Goal: Task Accomplishment & Management: Use online tool/utility

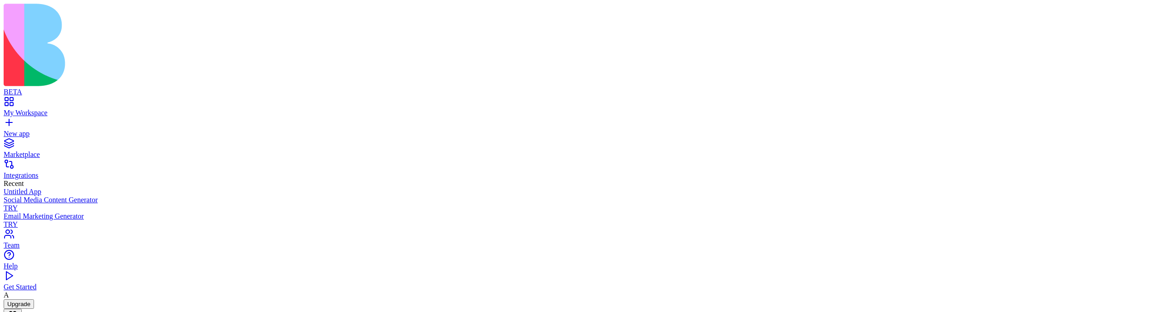
scroll to position [284, 0]
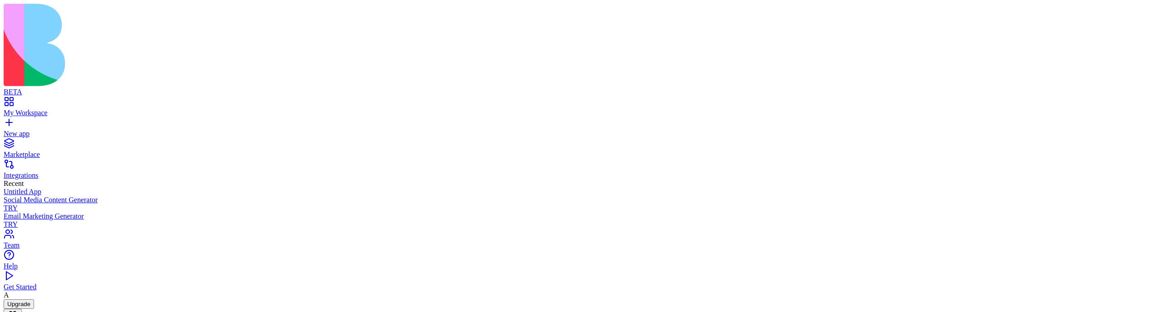
scroll to position [284, 0]
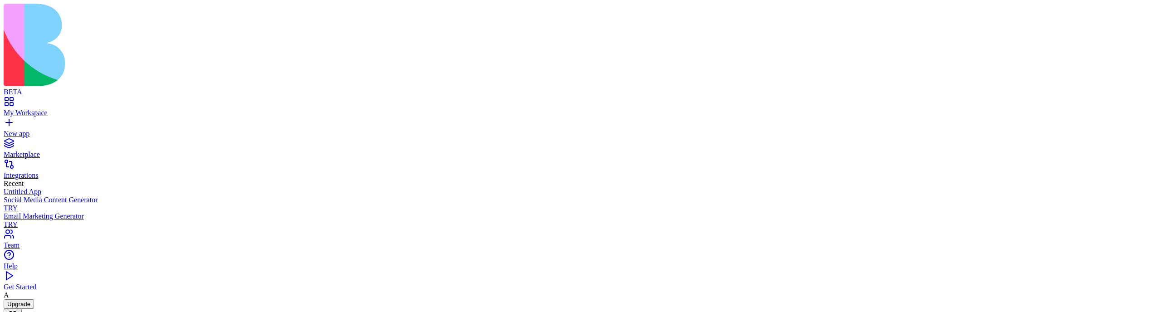
scroll to position [284, 0]
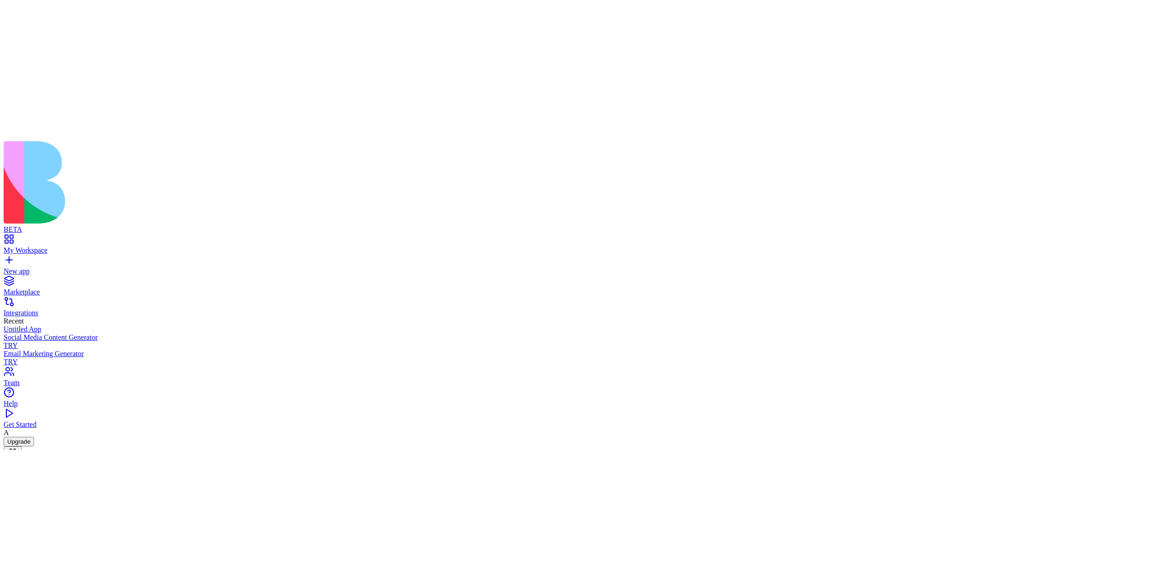
scroll to position [20, 0]
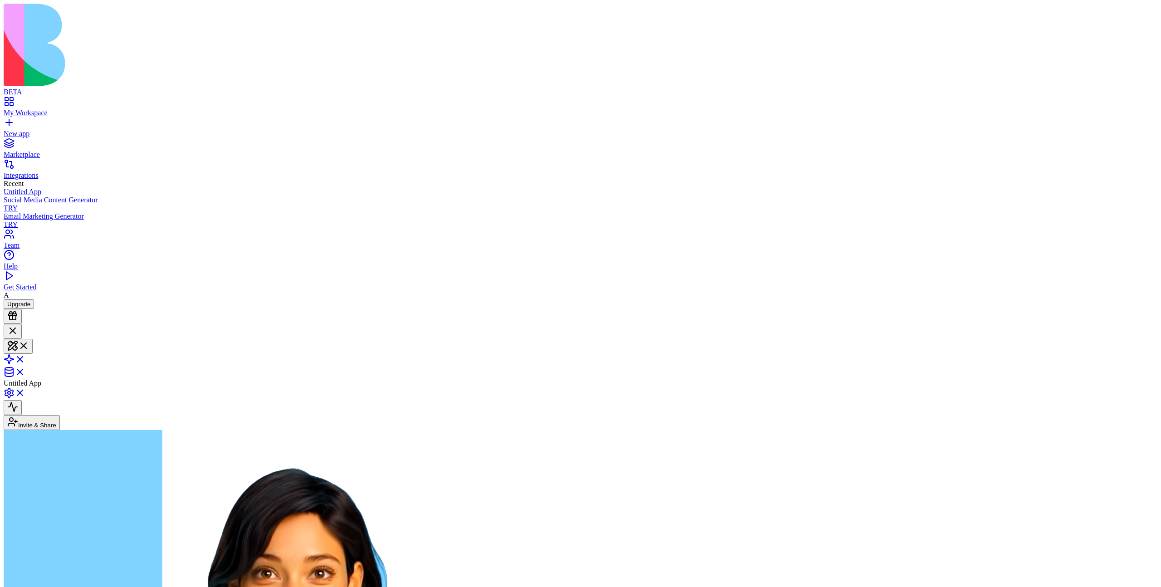
scroll to position [20, 0]
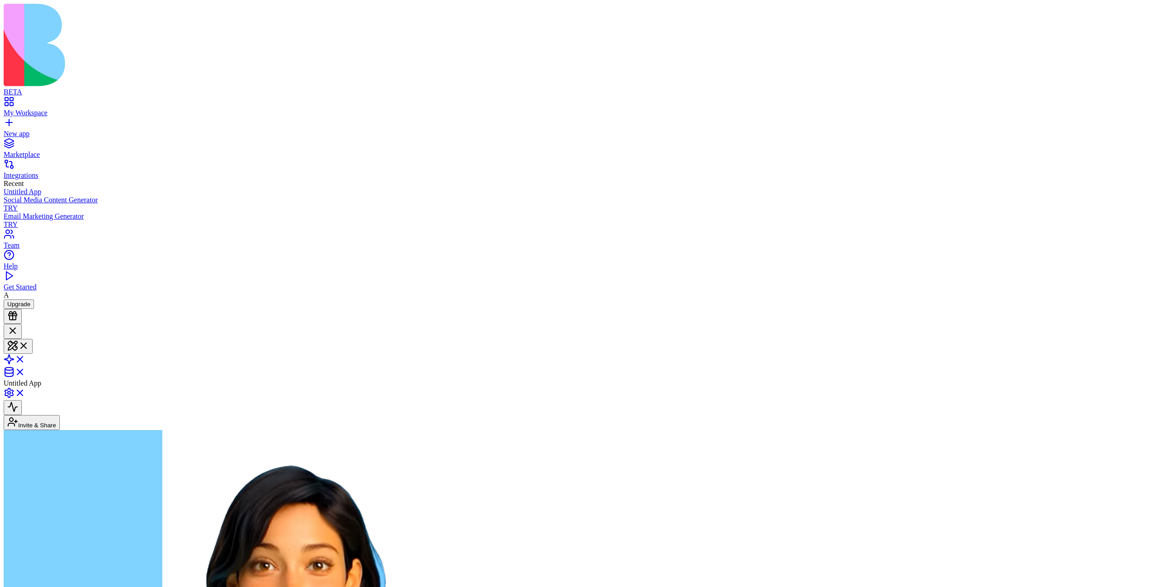
scroll to position [20, 0]
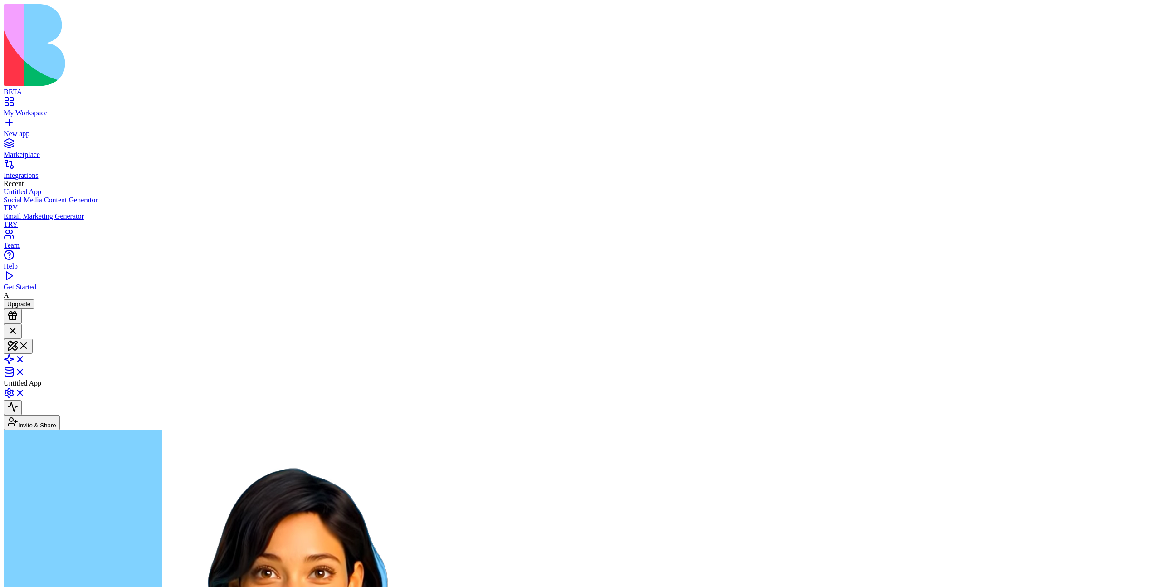
scroll to position [20, 0]
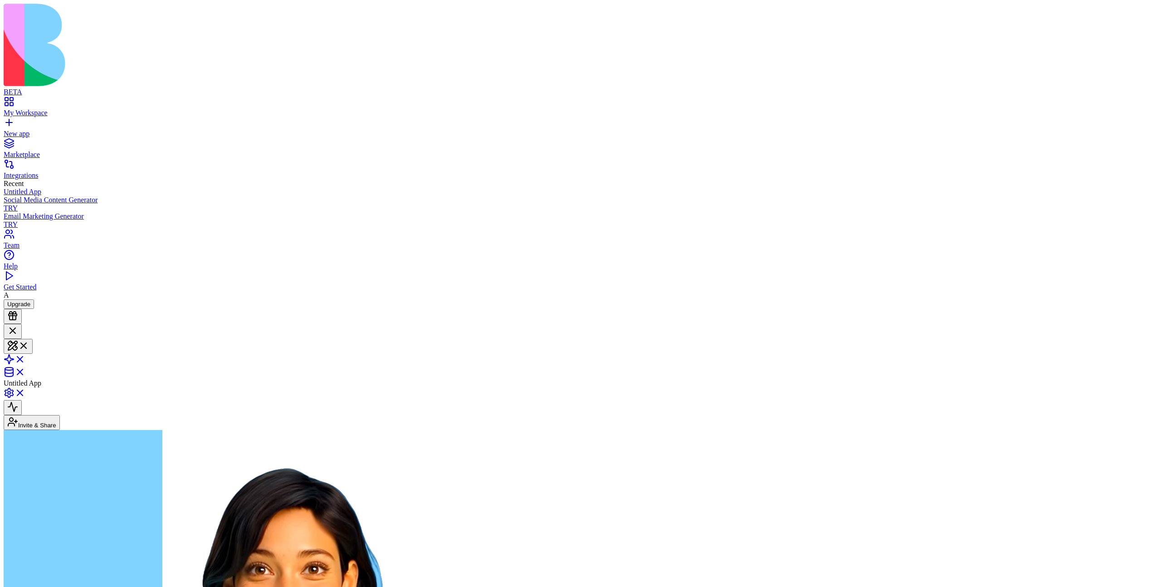
click at [15, 122] on link "New app" at bounding box center [581, 130] width 1154 height 16
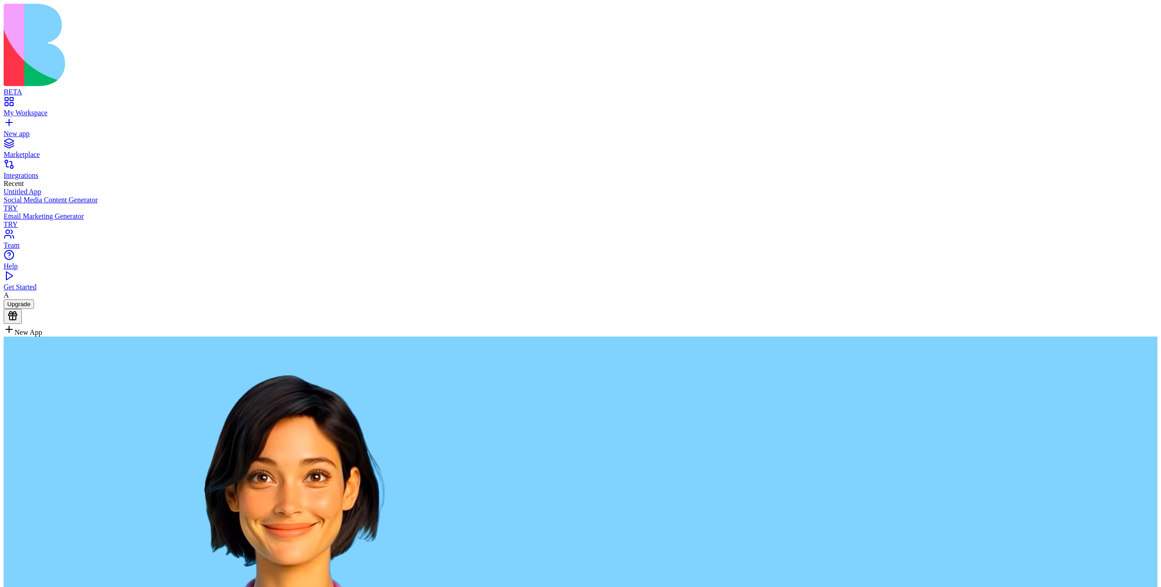
type textarea "**********"
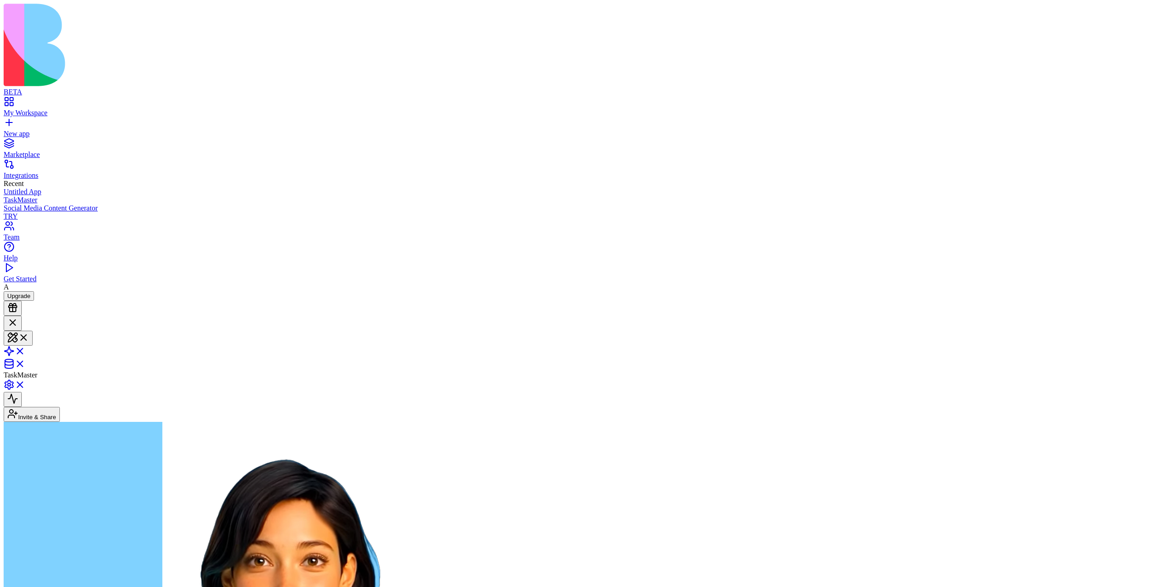
click at [20, 122] on link "New app" at bounding box center [581, 130] width 1154 height 16
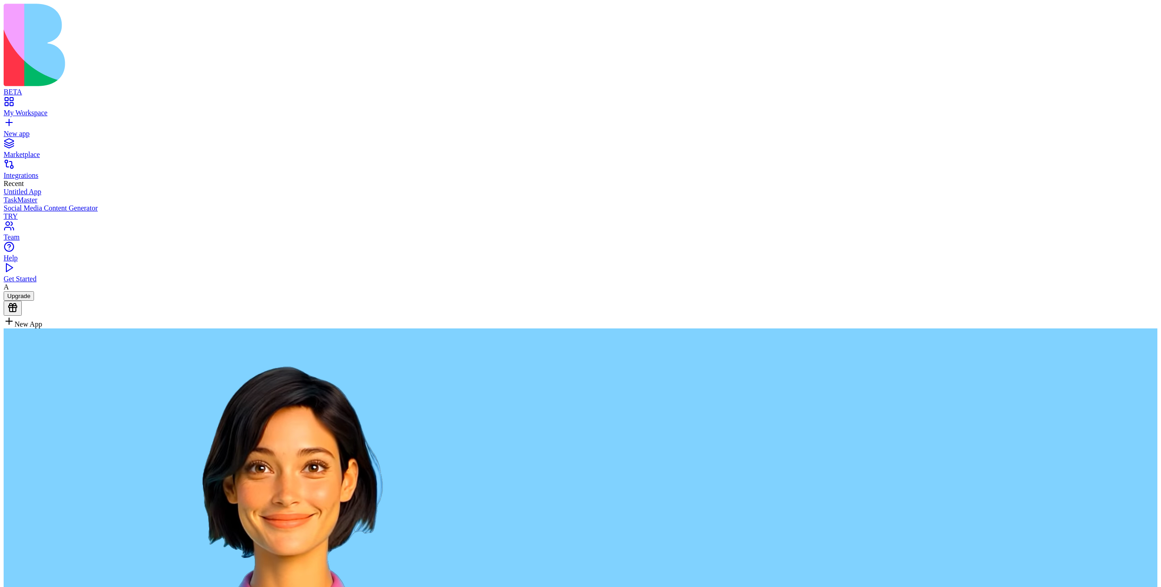
type textarea "**********"
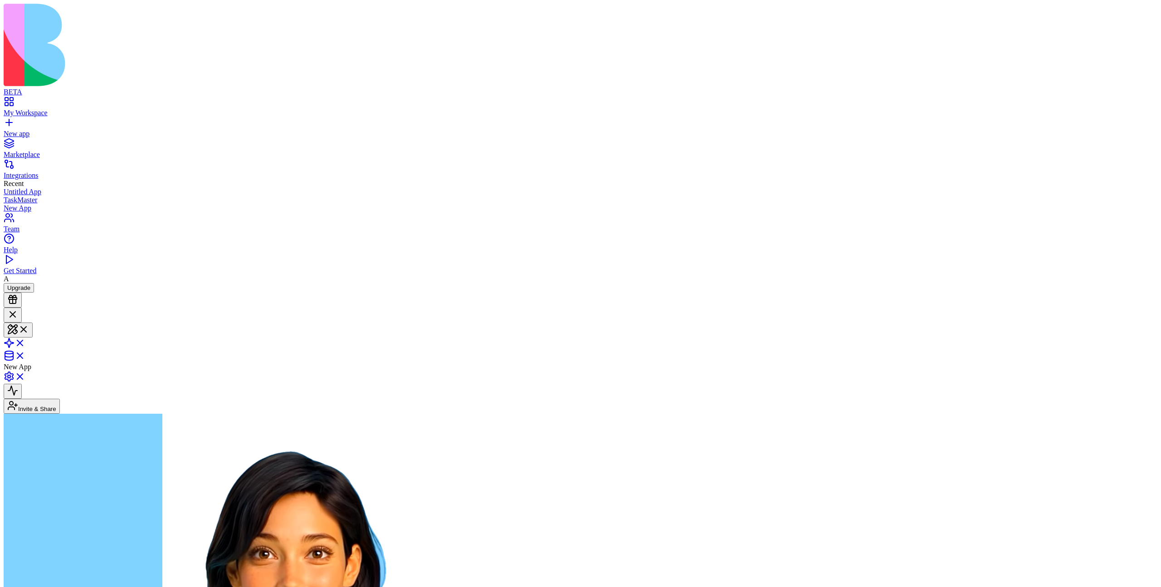
click at [45, 96] on div "My Workspace New app" at bounding box center [581, 117] width 1154 height 42
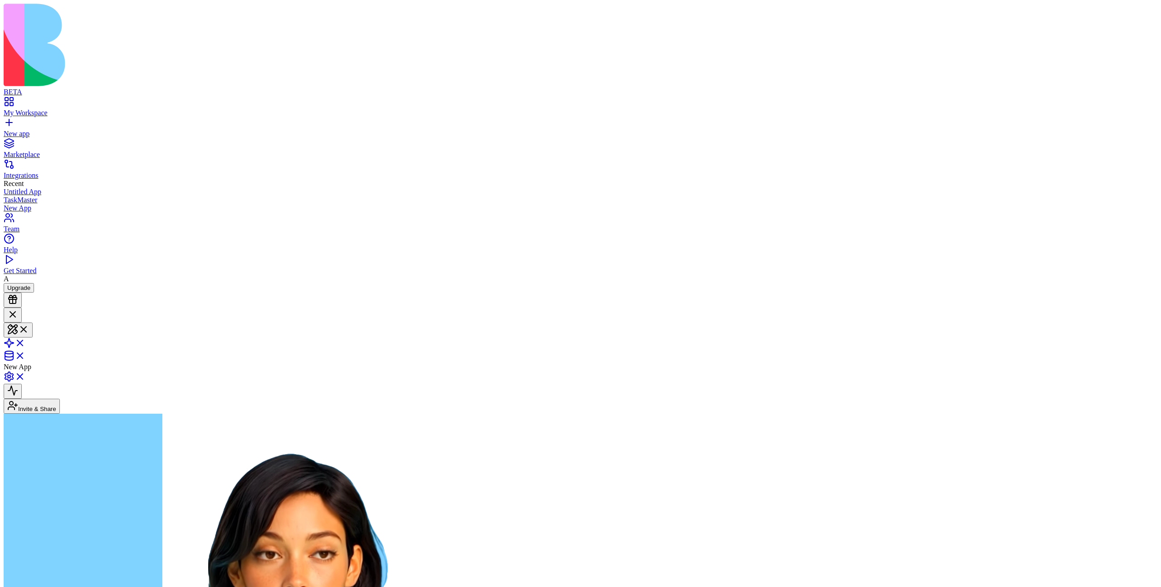
click at [45, 101] on link "My Workspace" at bounding box center [581, 109] width 1154 height 16
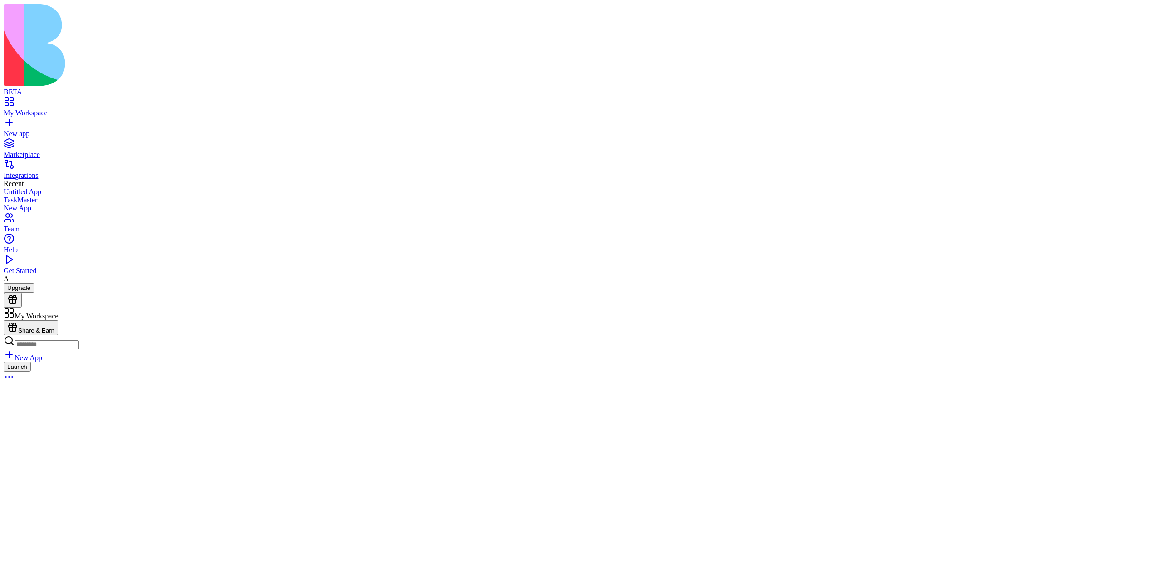
click at [45, 308] on div "TaskMaster" at bounding box center [581, 336] width 1154 height 57
click at [7, 314] on div at bounding box center [7, 314] width 0 height 0
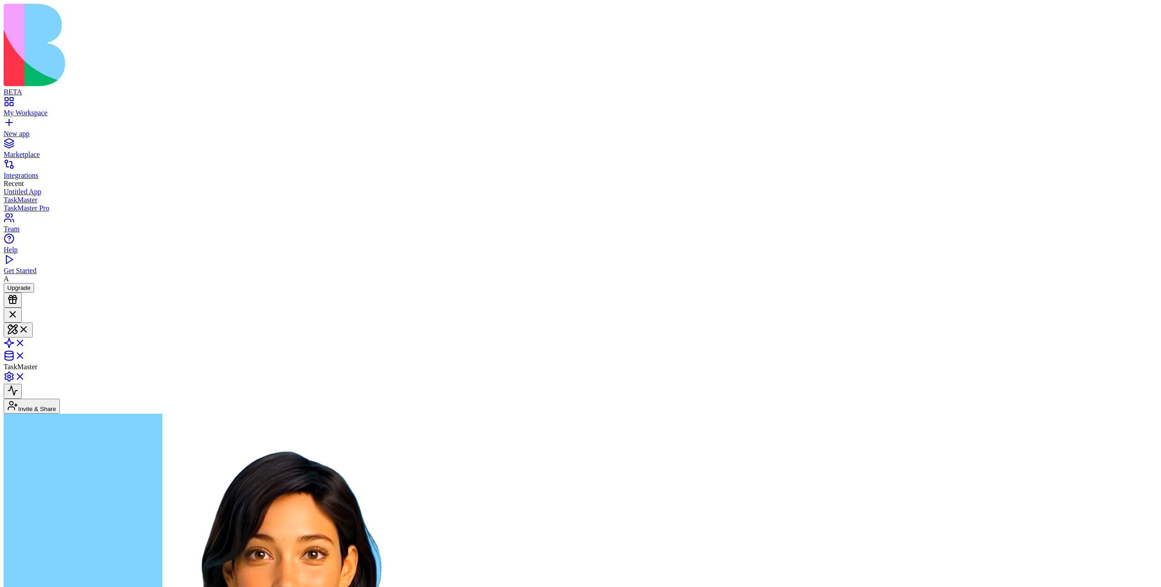
scroll to position [57, 0]
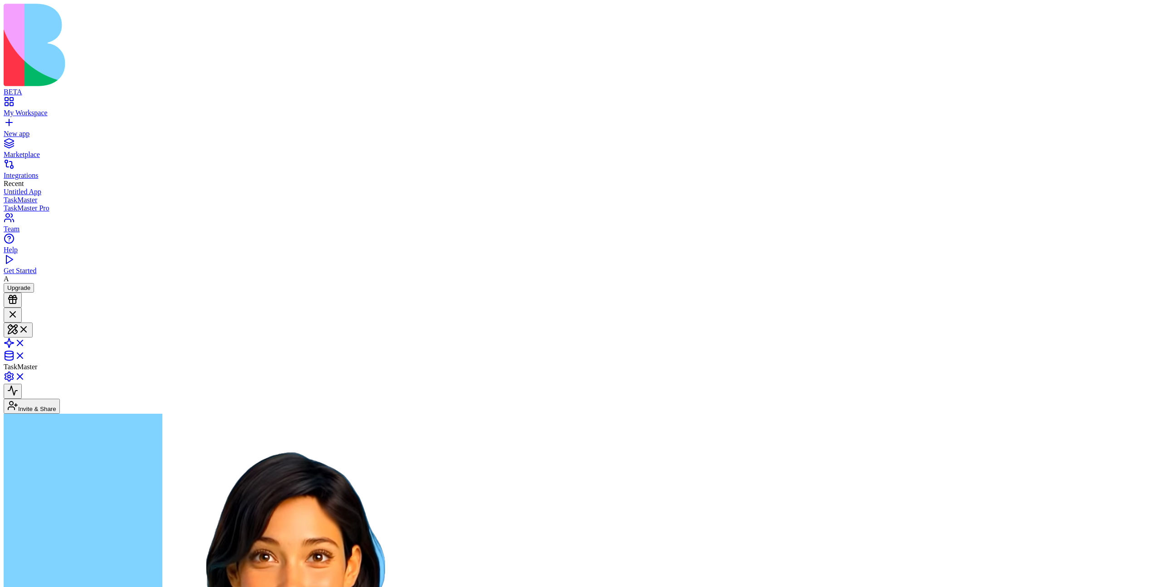
scroll to position [57, 0]
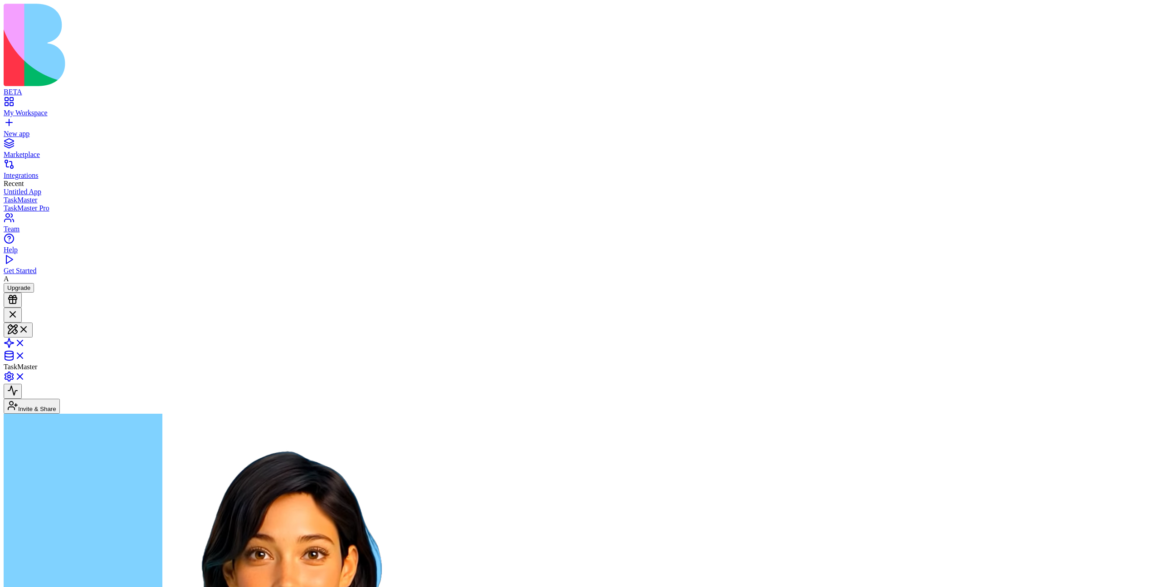
scroll to position [57, 0]
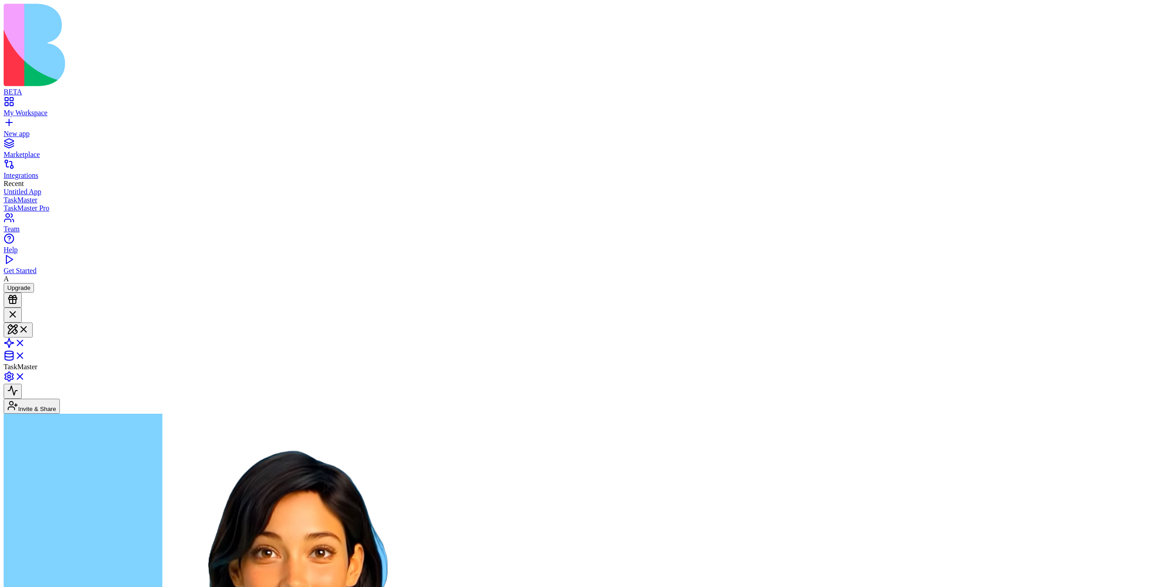
scroll to position [57, 0]
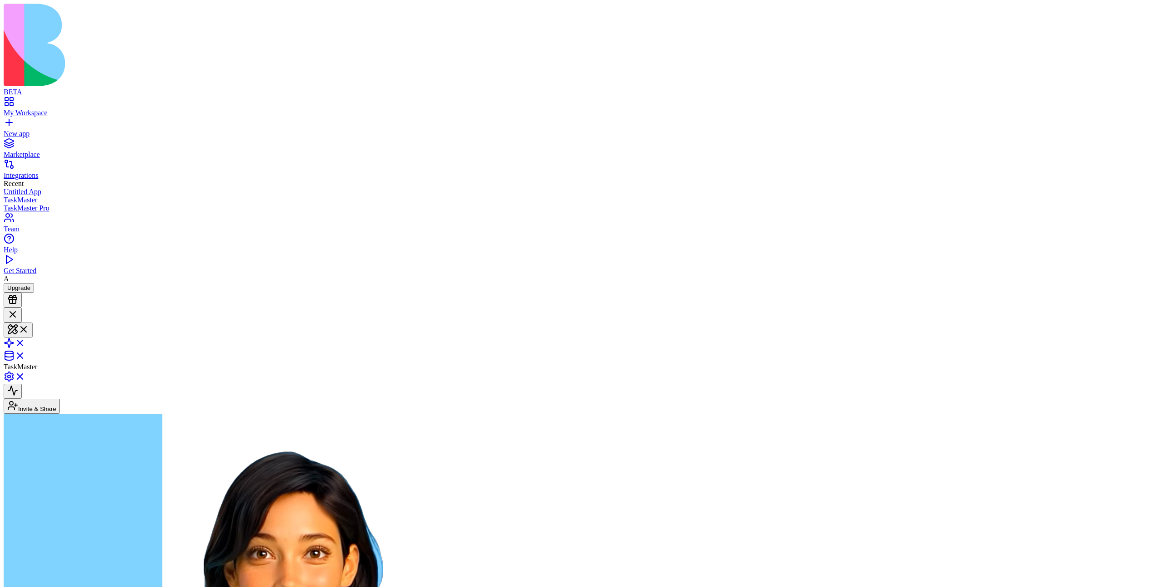
scroll to position [57, 0]
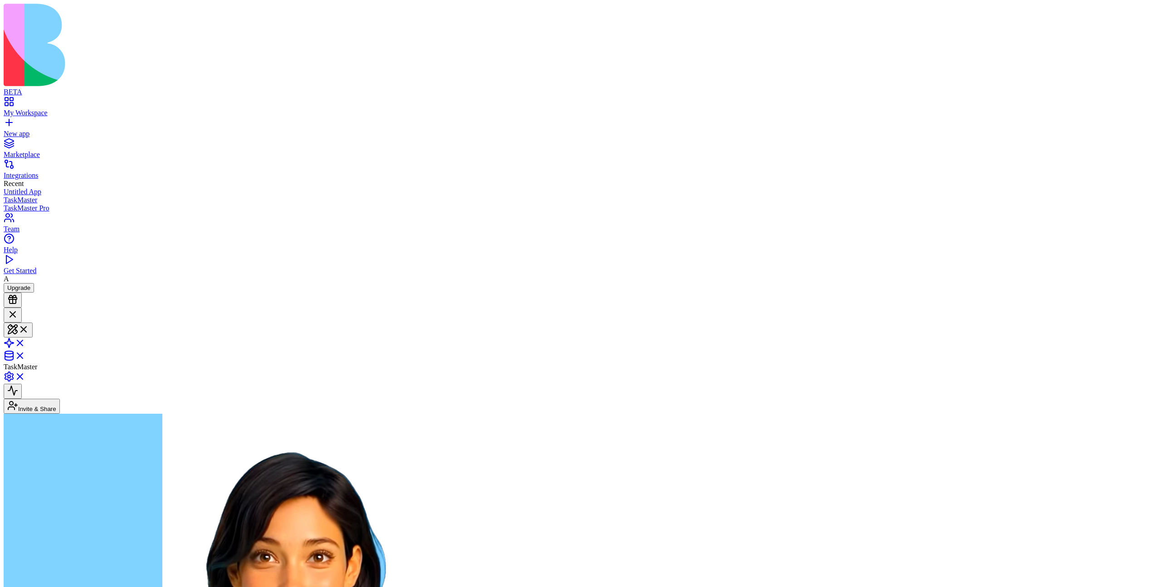
scroll to position [57, 0]
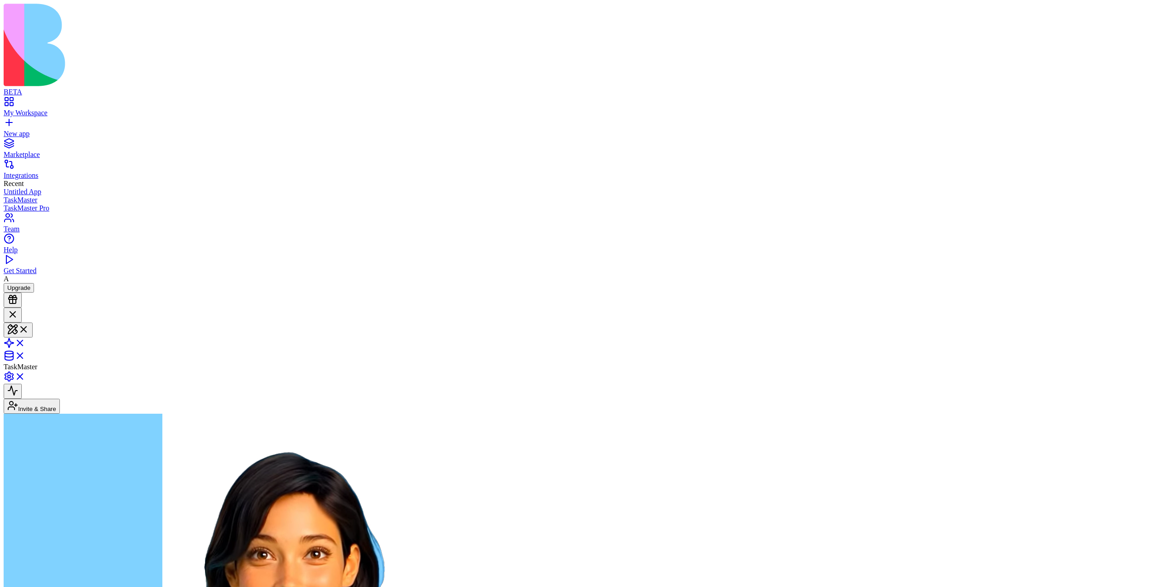
type textarea "*******"
